Goal: Information Seeking & Learning: Learn about a topic

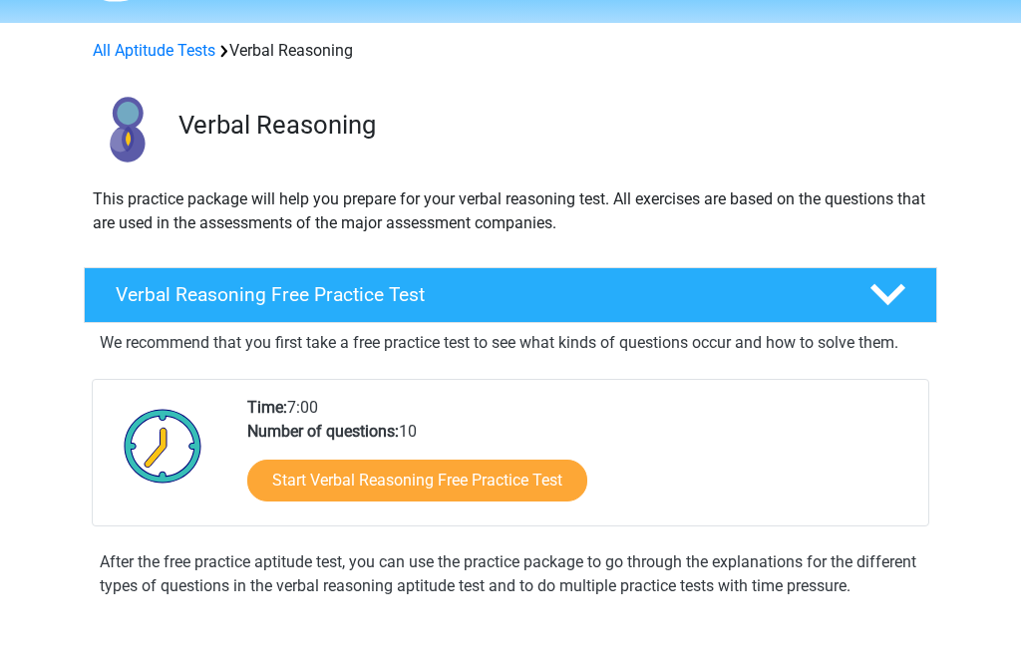
scroll to position [62, 0]
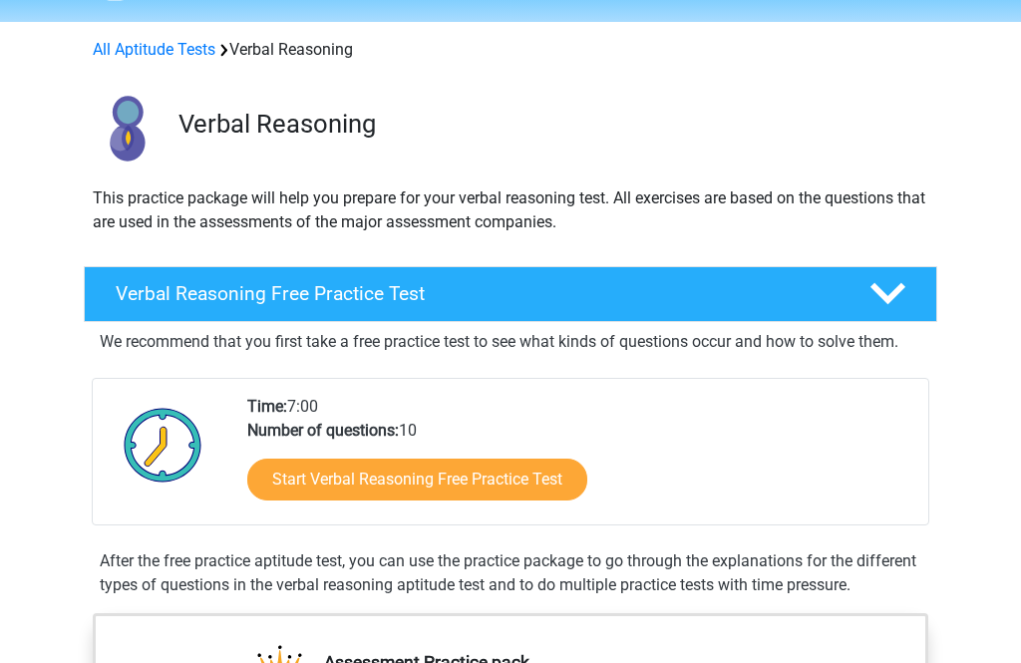
click at [437, 484] on link "Start Verbal Reasoning Free Practice Test" at bounding box center [417, 480] width 340 height 42
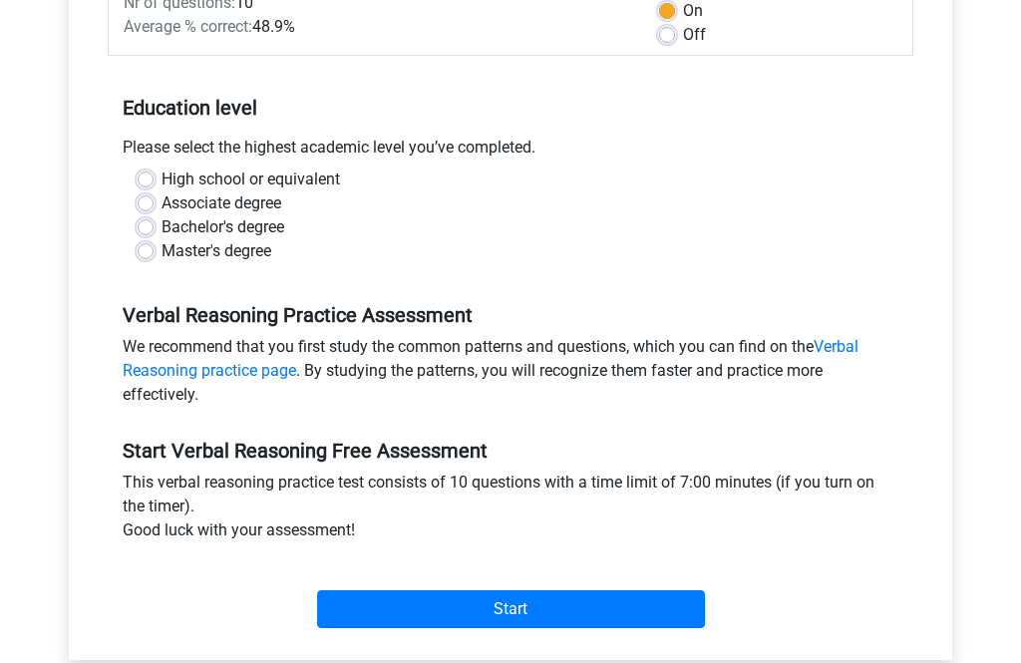
scroll to position [333, 0]
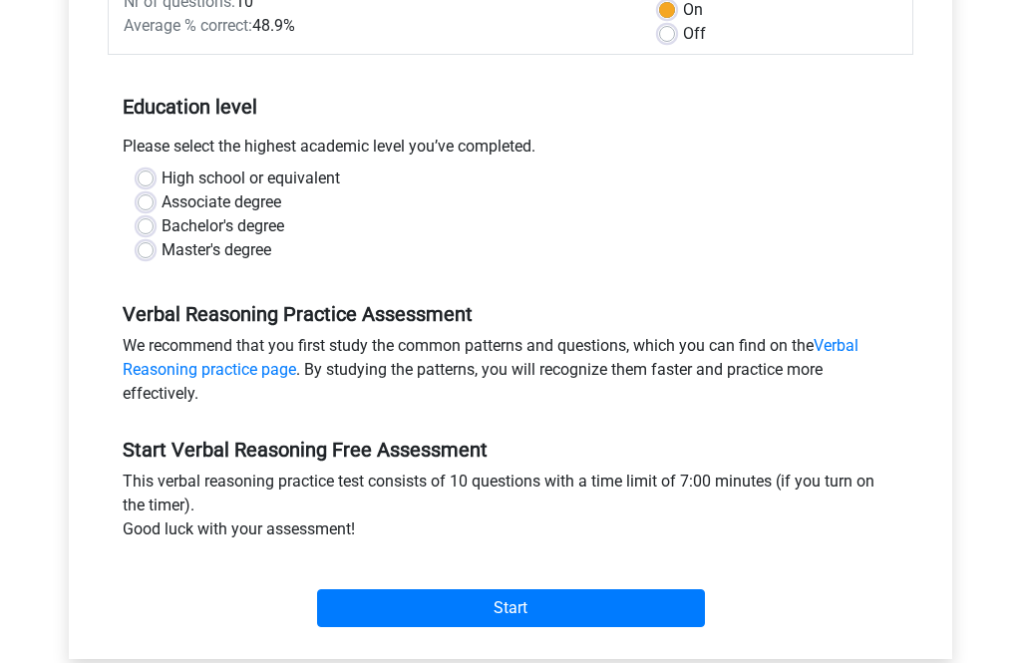
click at [161, 181] on label "High school or equivalent" at bounding box center [250, 179] width 178 height 24
click at [148, 181] on input "High school or equivalent" at bounding box center [146, 177] width 16 height 20
radio input "true"
click at [844, 350] on link "Verbal Reasoning practice page" at bounding box center [491, 358] width 736 height 43
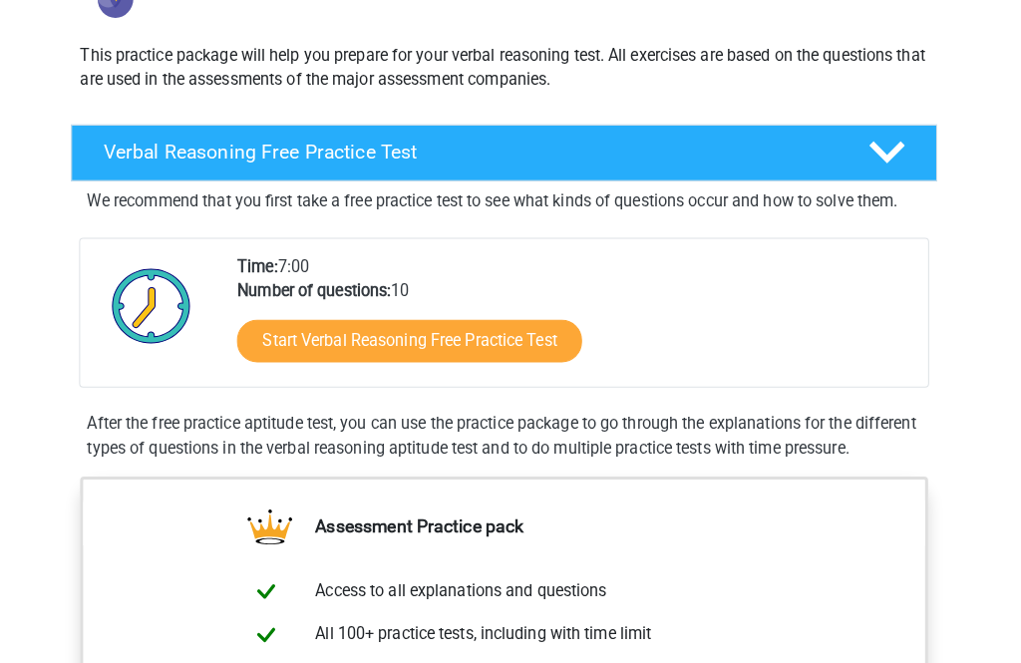
scroll to position [201, 0]
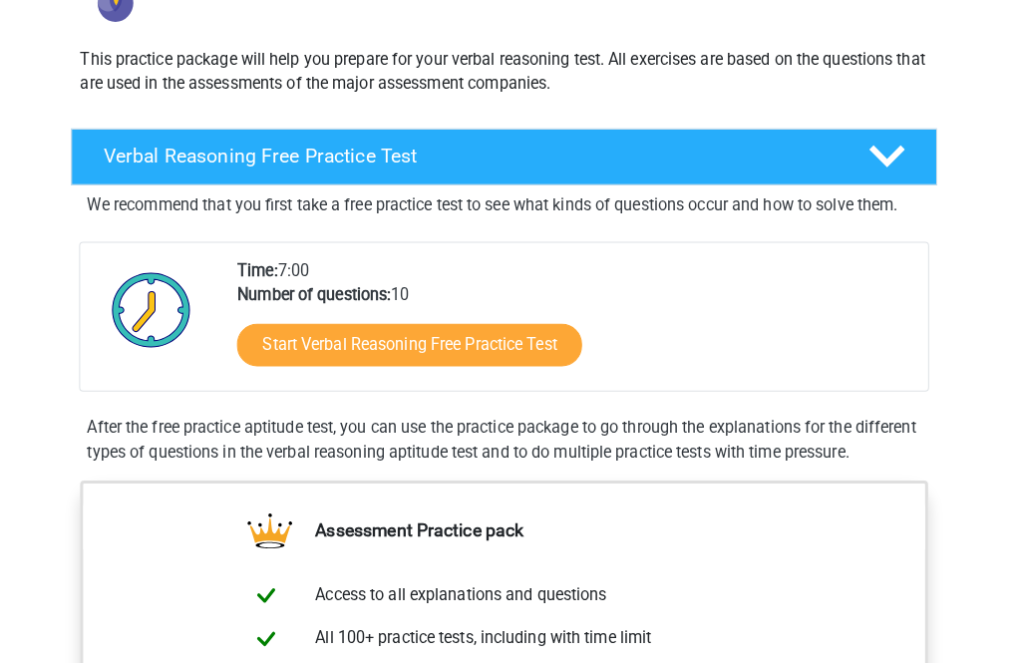
click at [434, 334] on link "Start Verbal Reasoning Free Practice Test" at bounding box center [417, 340] width 340 height 42
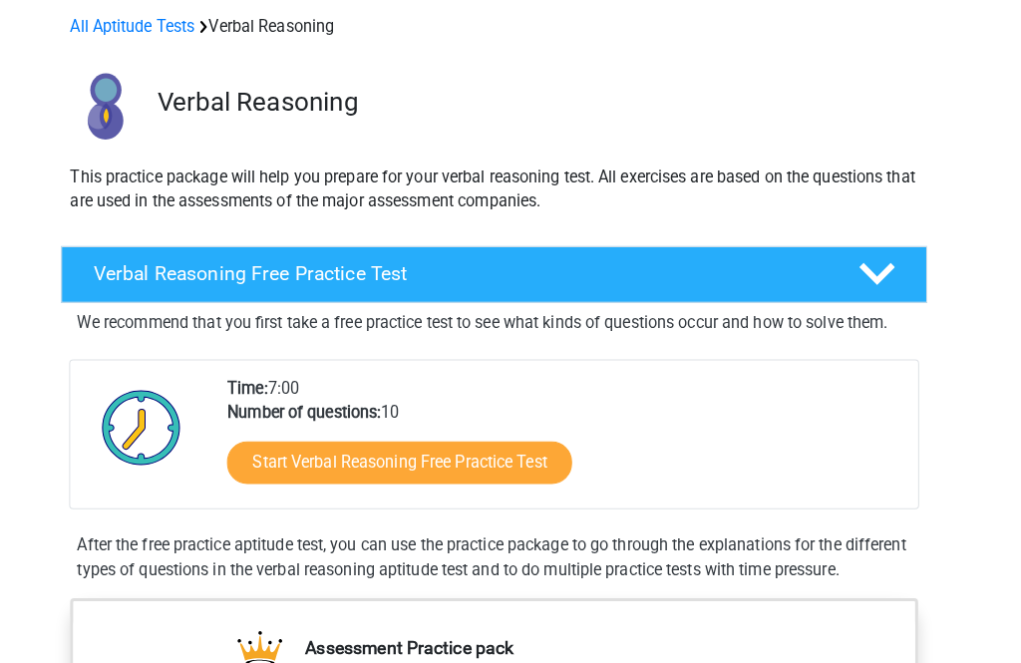
scroll to position [0, 0]
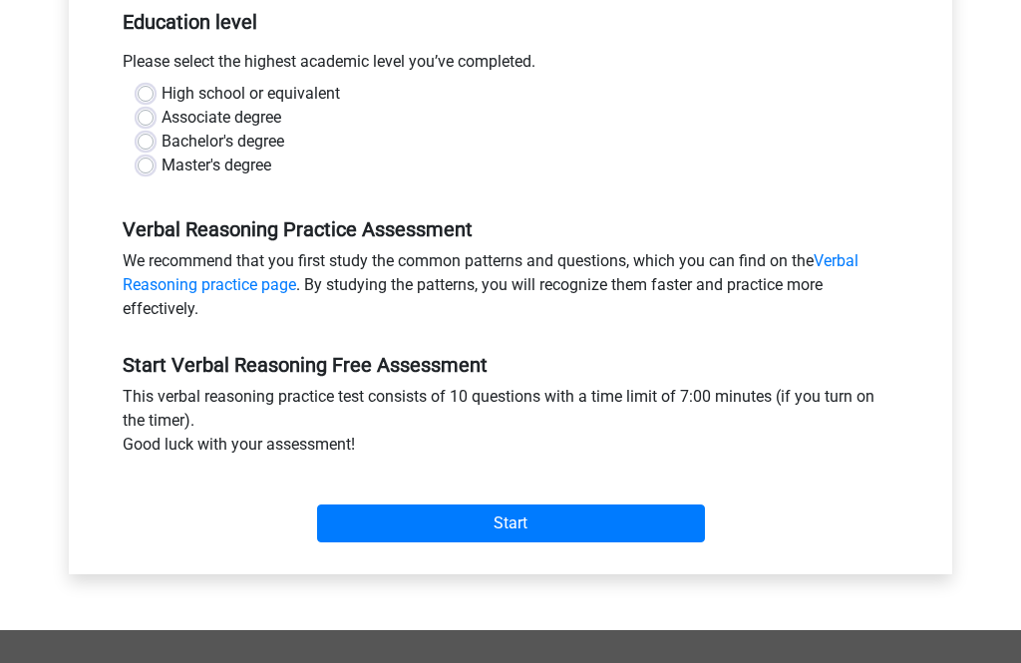
scroll to position [419, 0]
click at [165, 91] on label "High school or equivalent" at bounding box center [250, 94] width 178 height 24
click at [154, 91] on input "High school or equivalent" at bounding box center [146, 92] width 16 height 20
radio input "true"
click at [564, 533] on input "Start" at bounding box center [511, 523] width 388 height 38
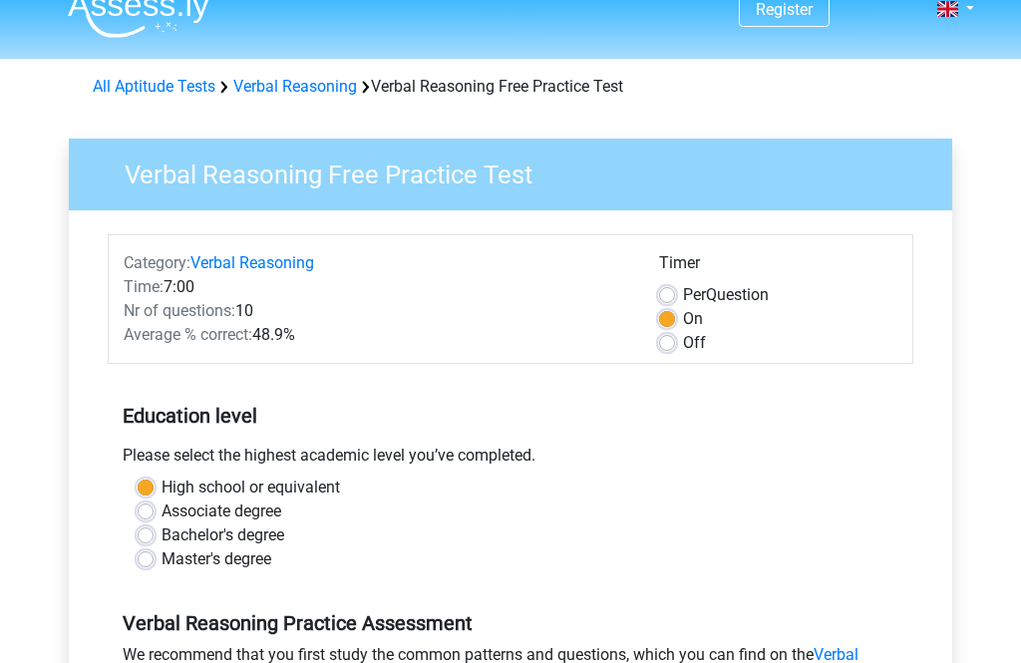
scroll to position [21, 0]
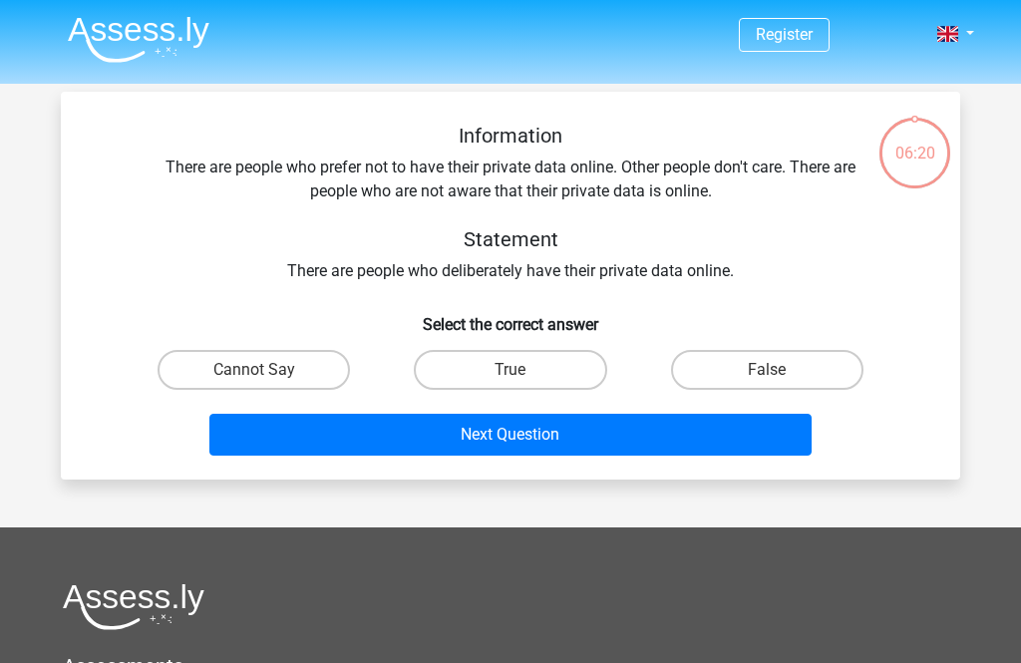
click at [788, 369] on label "False" at bounding box center [767, 370] width 192 height 40
click at [780, 370] on input "False" at bounding box center [773, 376] width 13 height 13
radio input "true"
click at [645, 430] on button "Next Question" at bounding box center [510, 435] width 603 height 42
